Goal: Check status

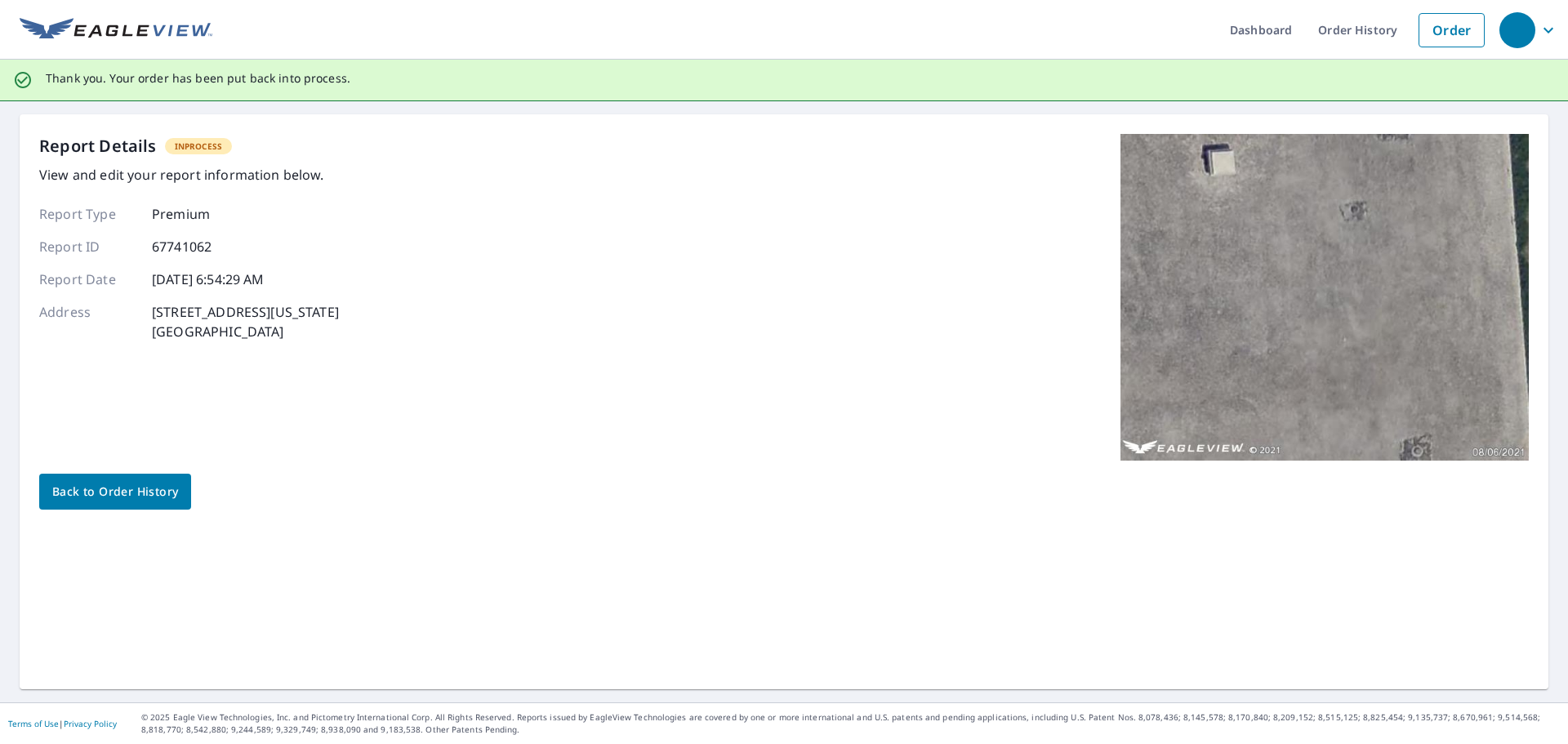
click at [120, 494] on span "Back to Order History" at bounding box center [115, 492] width 125 height 20
